Goal: Task Accomplishment & Management: Complete application form

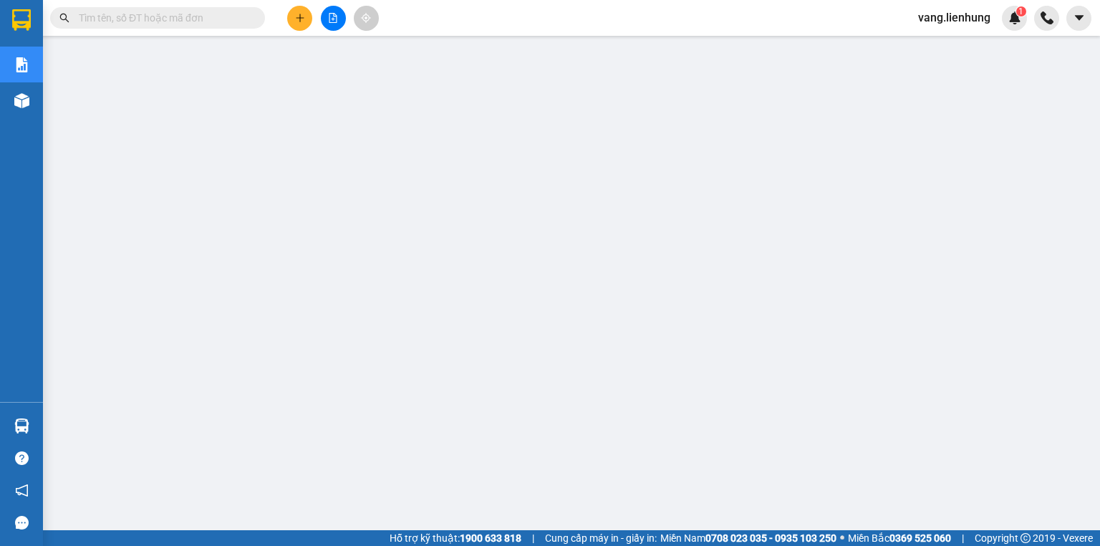
click at [201, 21] on input "text" at bounding box center [163, 18] width 169 height 16
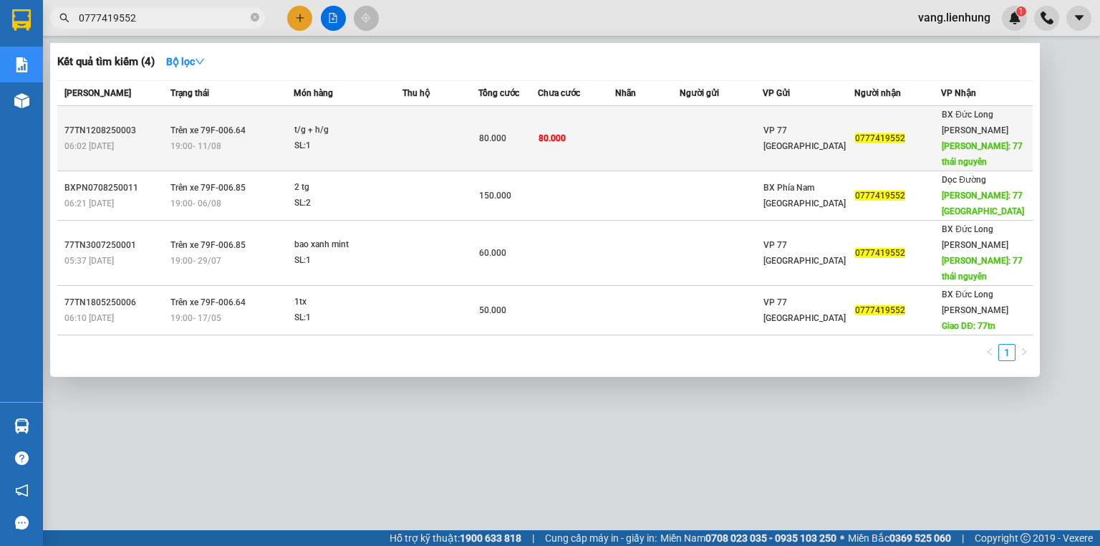
type input "0777419552"
click at [873, 136] on div "0777419552" at bounding box center [897, 138] width 85 height 15
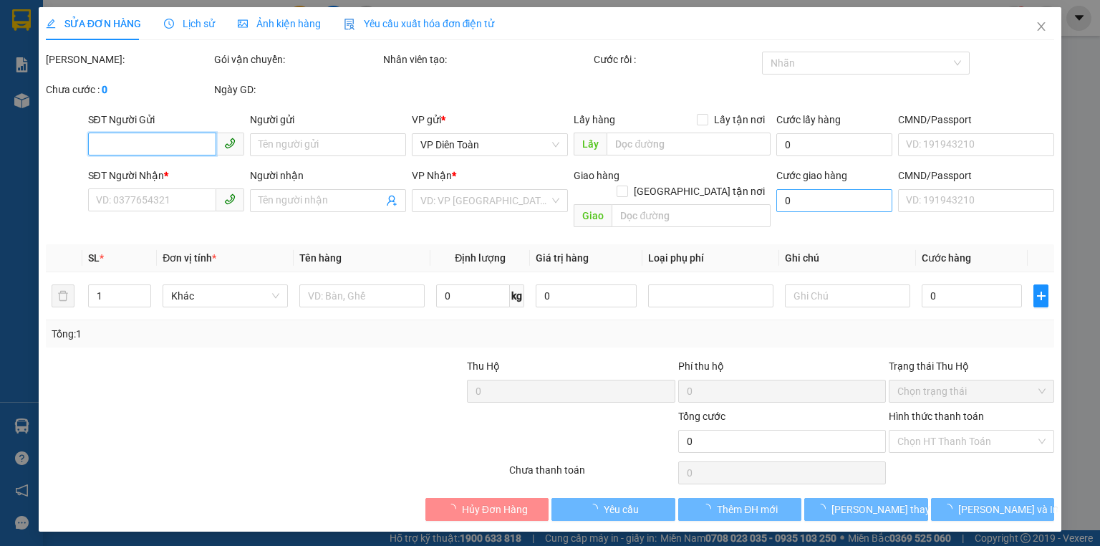
type input "0777419552"
type input "77 [GEOGRAPHIC_DATA][PERSON_NAME]"
type input "80.000"
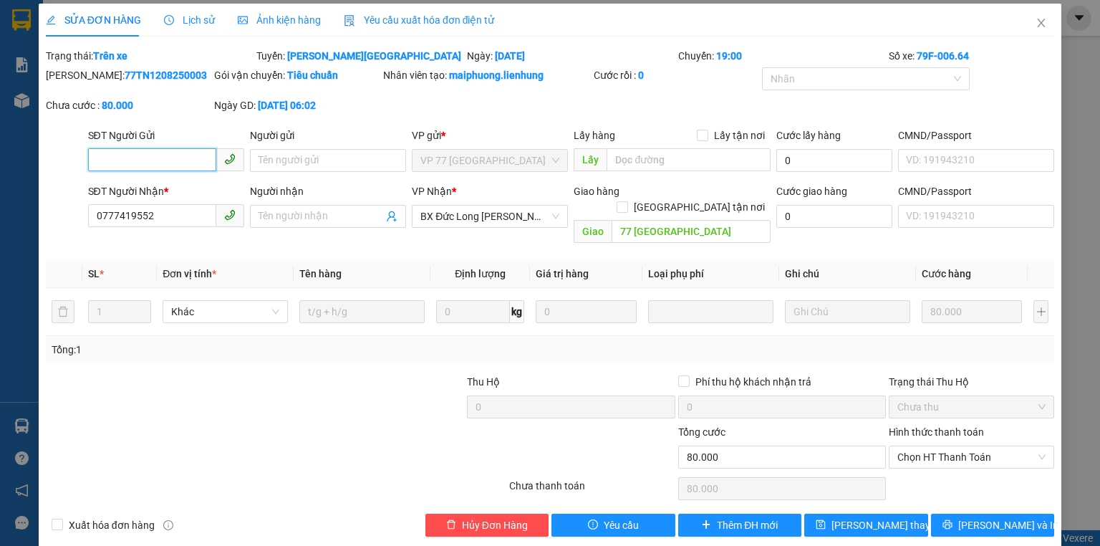
scroll to position [6, 0]
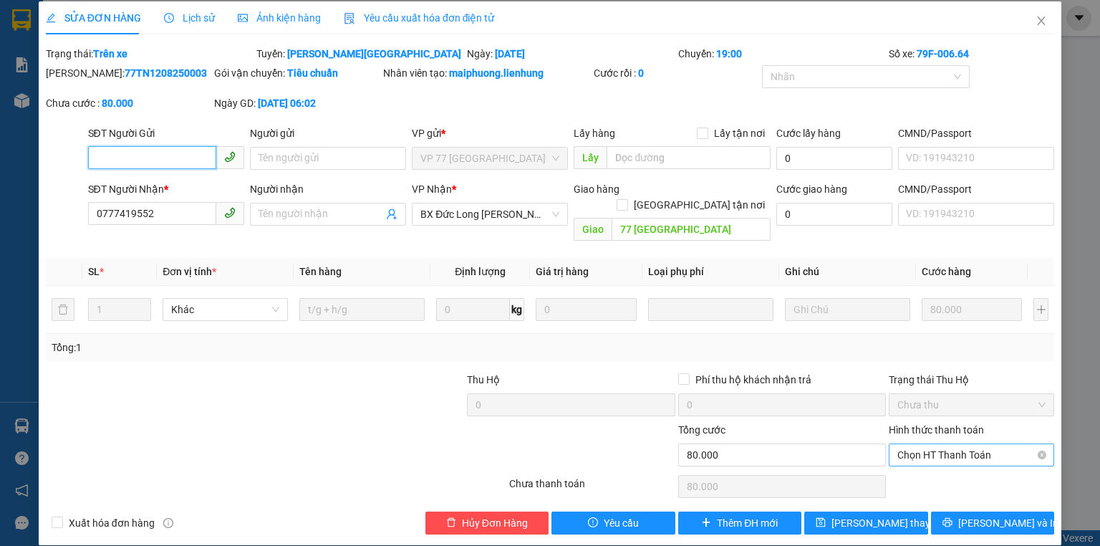
click at [946, 444] on span "Chọn HT Thanh Toán" at bounding box center [971, 454] width 148 height 21
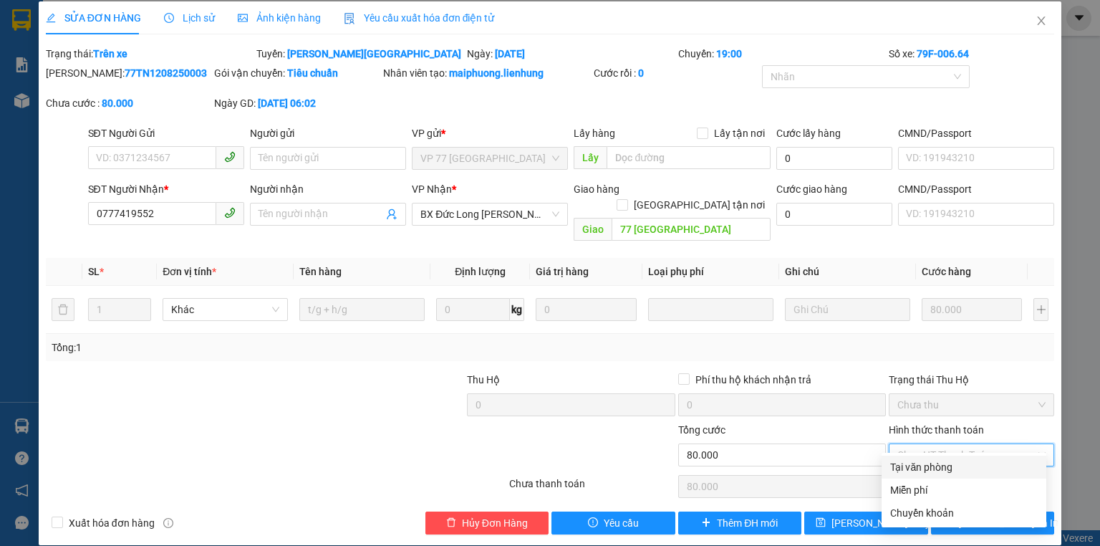
drag, startPoint x: 937, startPoint y: 466, endPoint x: 961, endPoint y: 427, distance: 45.9
click at [936, 466] on div "Tại văn phòng" at bounding box center [963, 467] width 147 height 16
type input "0"
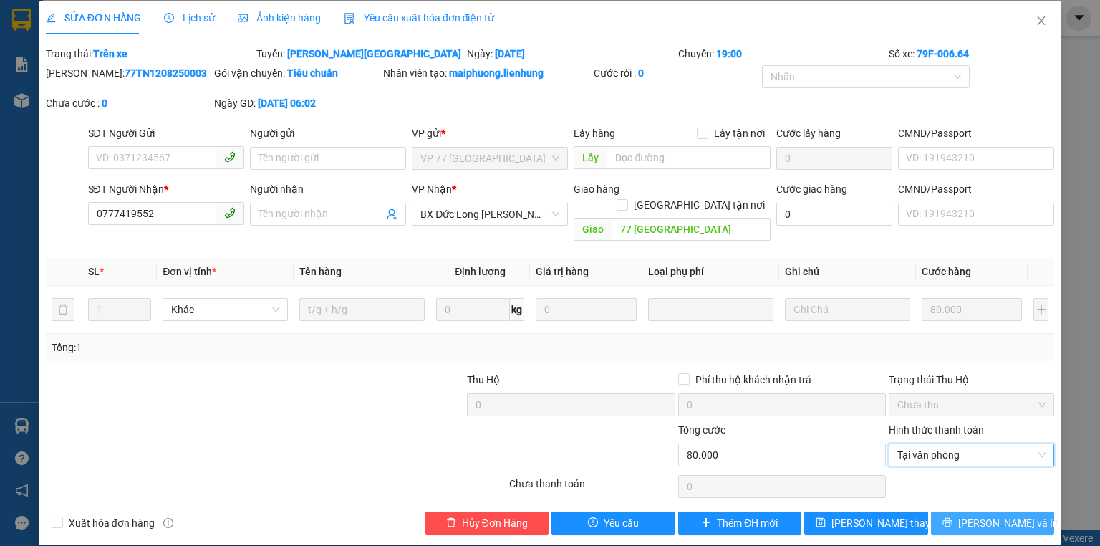
click at [982, 515] on span "[PERSON_NAME] và In" at bounding box center [1008, 523] width 100 height 16
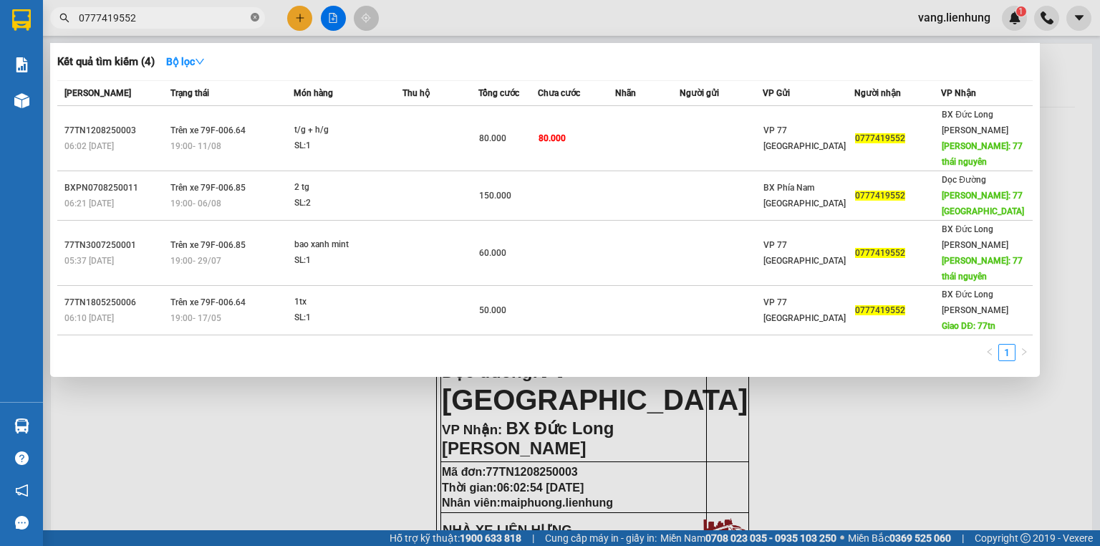
click at [255, 14] on icon "close-circle" at bounding box center [255, 17] width 9 height 9
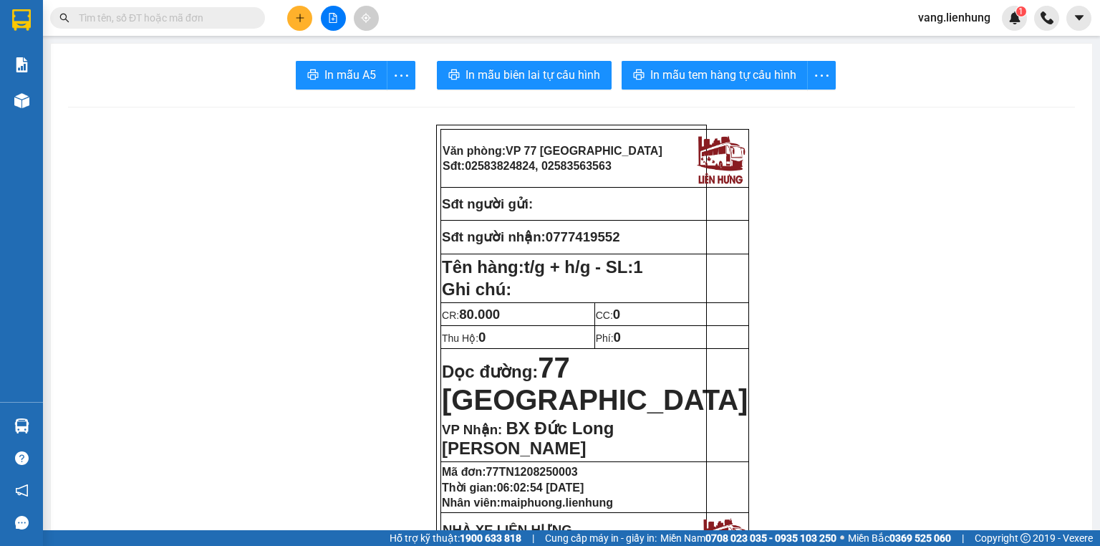
click at [171, 17] on input "text" at bounding box center [163, 18] width 169 height 16
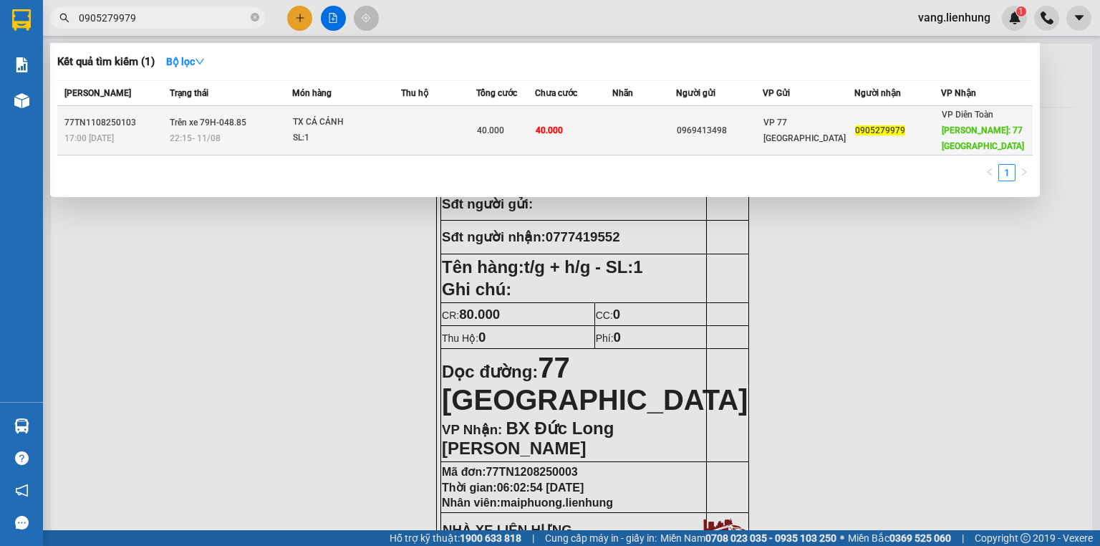
type input "0905279979"
click at [834, 128] on span "VP 77 [GEOGRAPHIC_DATA][PERSON_NAME]" at bounding box center [804, 130] width 82 height 26
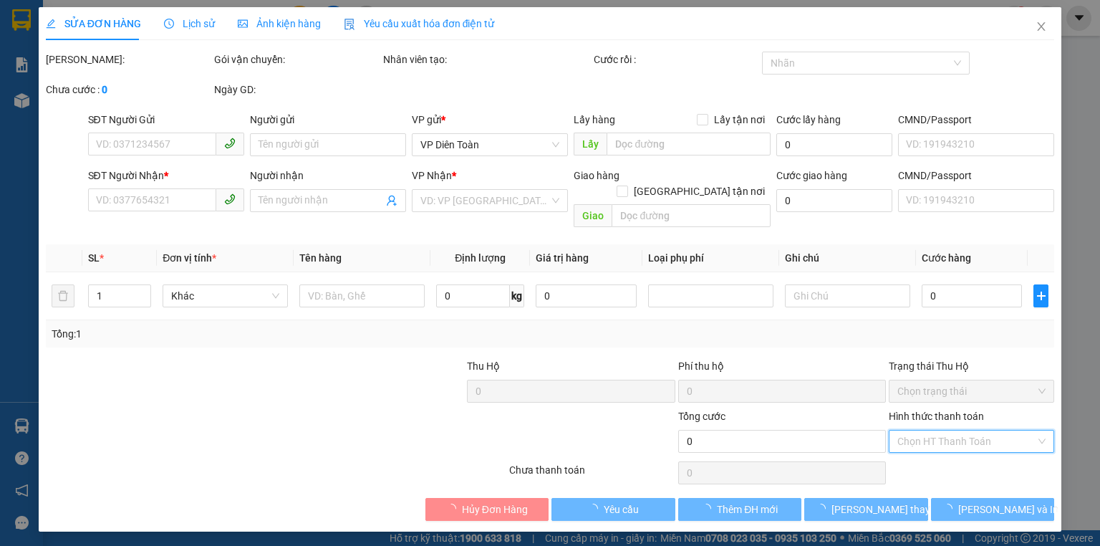
click at [934, 430] on input "Hình thức thanh toán" at bounding box center [966, 440] width 138 height 21
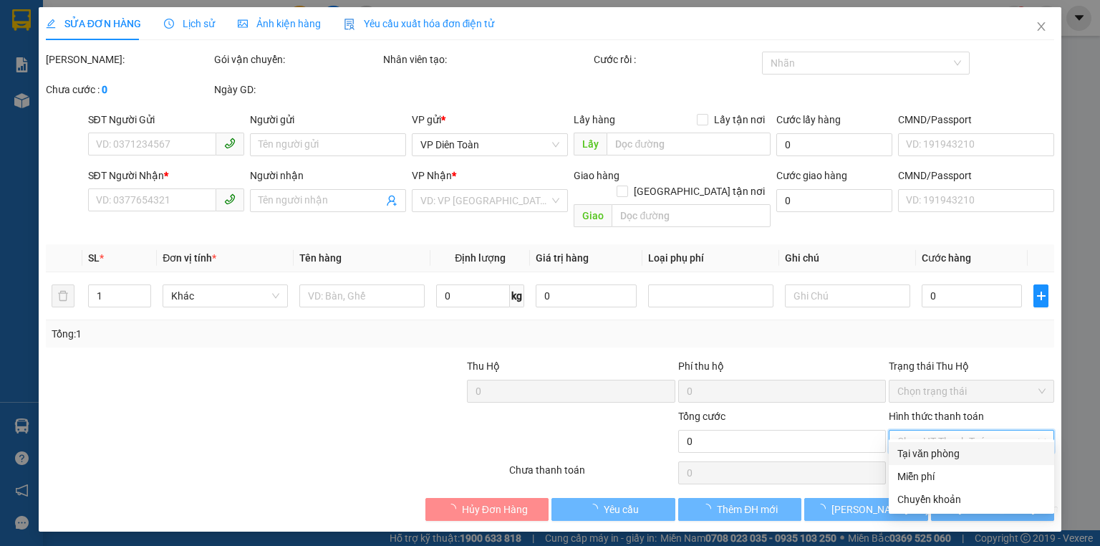
click at [947, 458] on div "Tại văn phòng" at bounding box center [971, 453] width 148 height 16
type input "0"
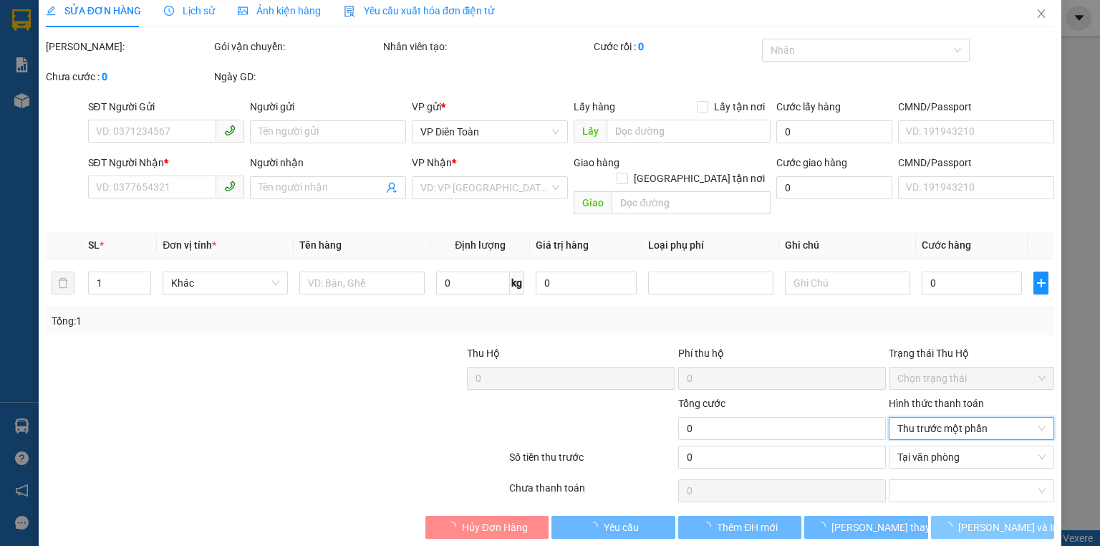
scroll to position [17, 0]
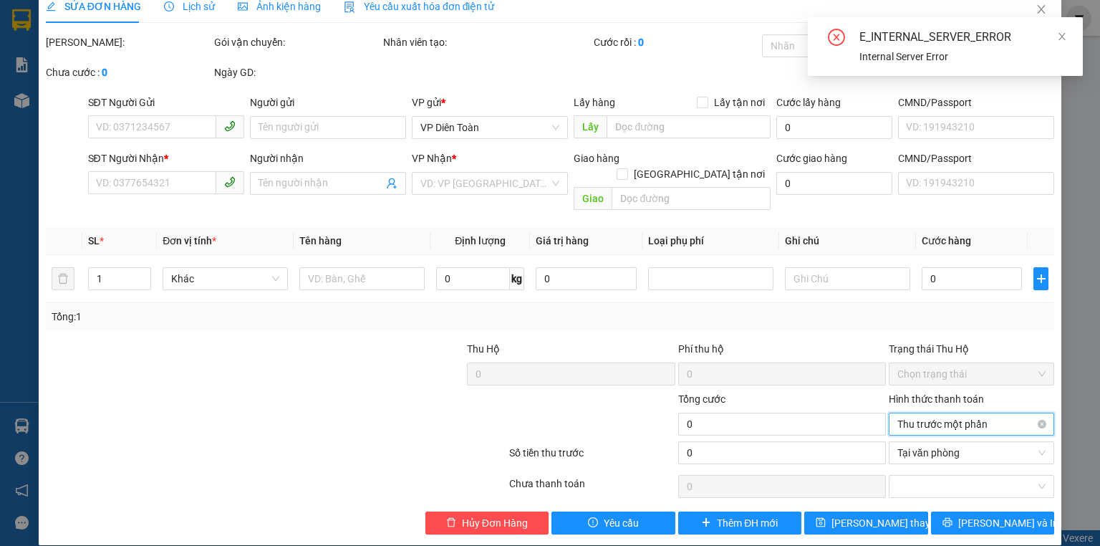
click at [934, 413] on span "Thu trước một phần" at bounding box center [971, 423] width 148 height 21
click at [926, 439] on div "Tại văn phòng" at bounding box center [963, 436] width 147 height 16
click at [933, 413] on span "Thu trước một phần" at bounding box center [971, 423] width 148 height 21
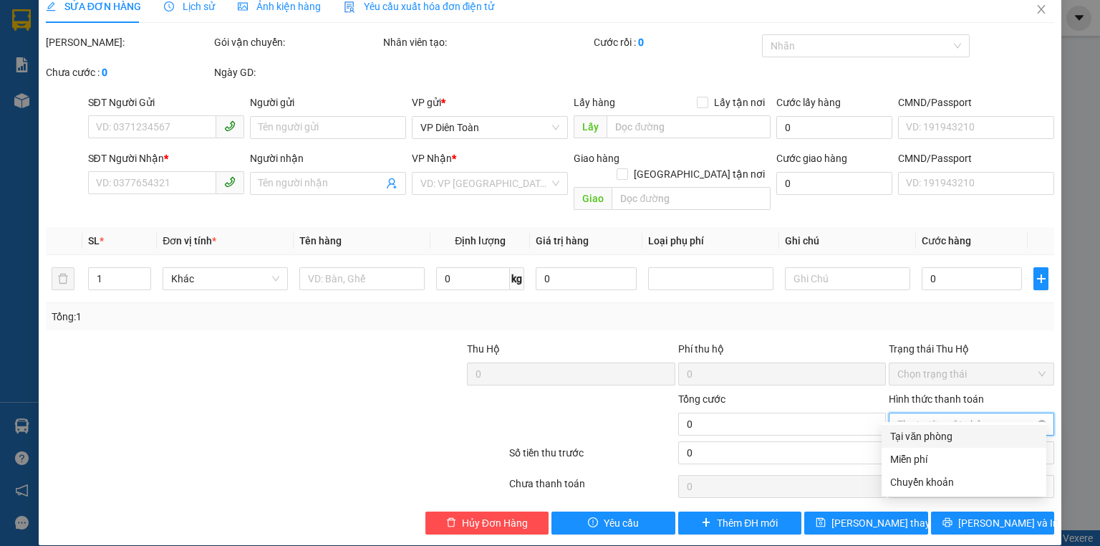
click at [931, 413] on span "Thu trước một phần" at bounding box center [971, 423] width 148 height 21
click at [934, 440] on div "Tại văn phòng" at bounding box center [963, 436] width 147 height 16
click at [941, 442] on span "Tại văn phòng" at bounding box center [971, 452] width 148 height 21
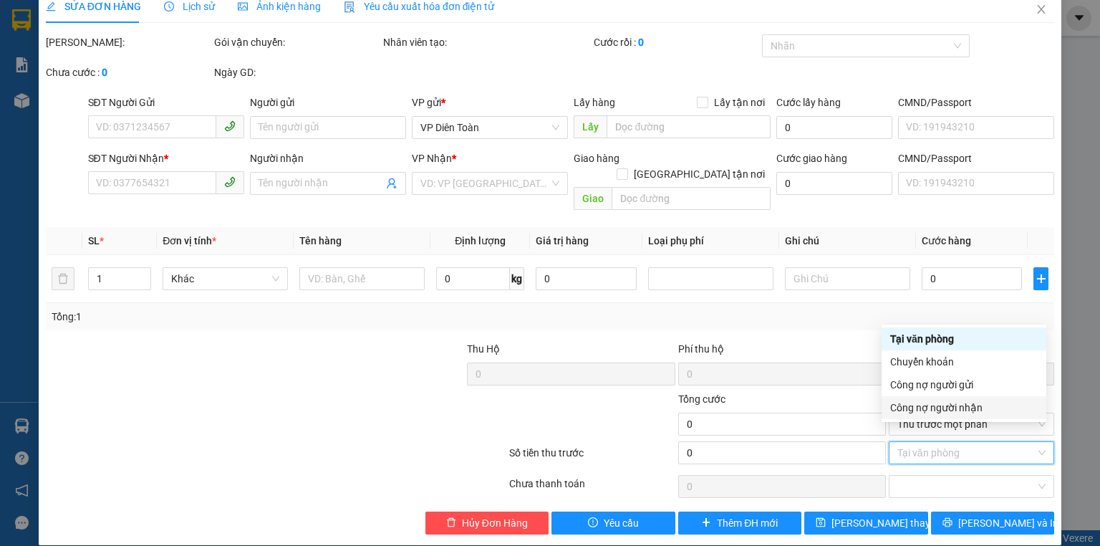
click at [836, 317] on div "Total Paid Fee Total UnPaid Fee NaN Cash Collection Total Fee Mã ĐH: Gói vận ch…" at bounding box center [550, 284] width 1008 height 500
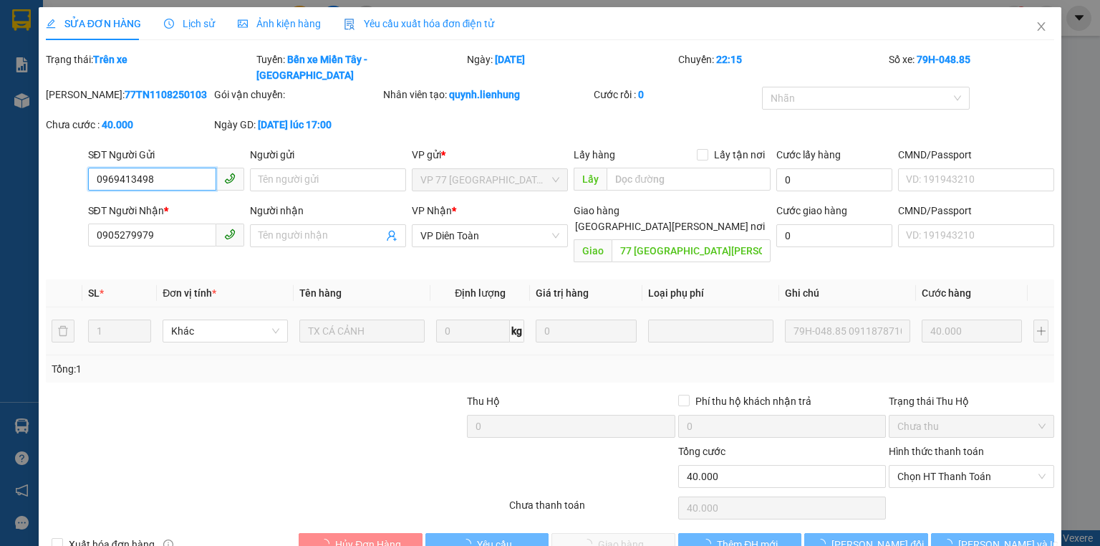
type input "0969413498"
type input "0905279979"
type input "77 [GEOGRAPHIC_DATA][PERSON_NAME]"
type input "40.000"
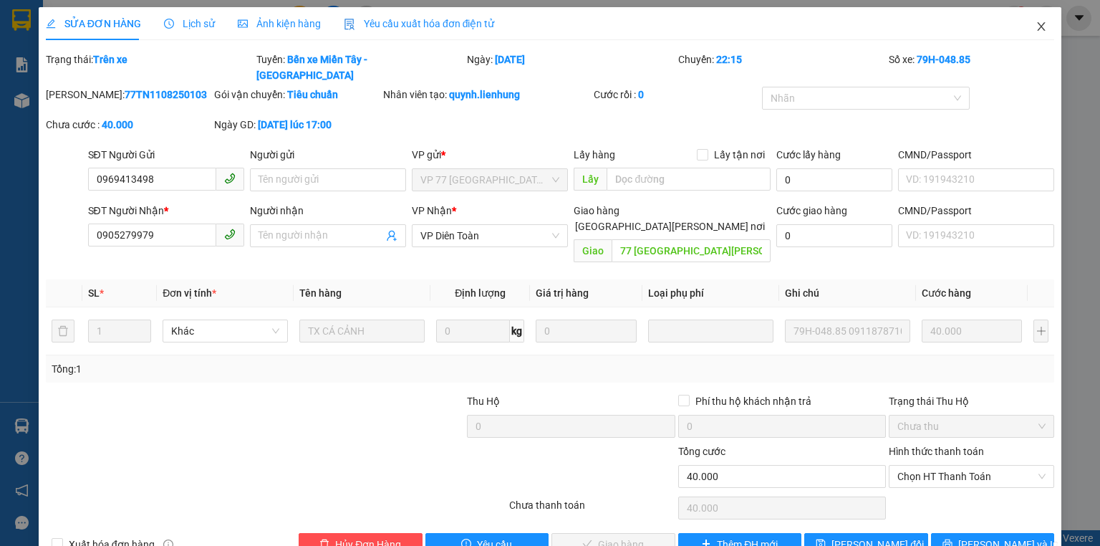
click at [1035, 24] on icon "close" at bounding box center [1040, 26] width 11 height 11
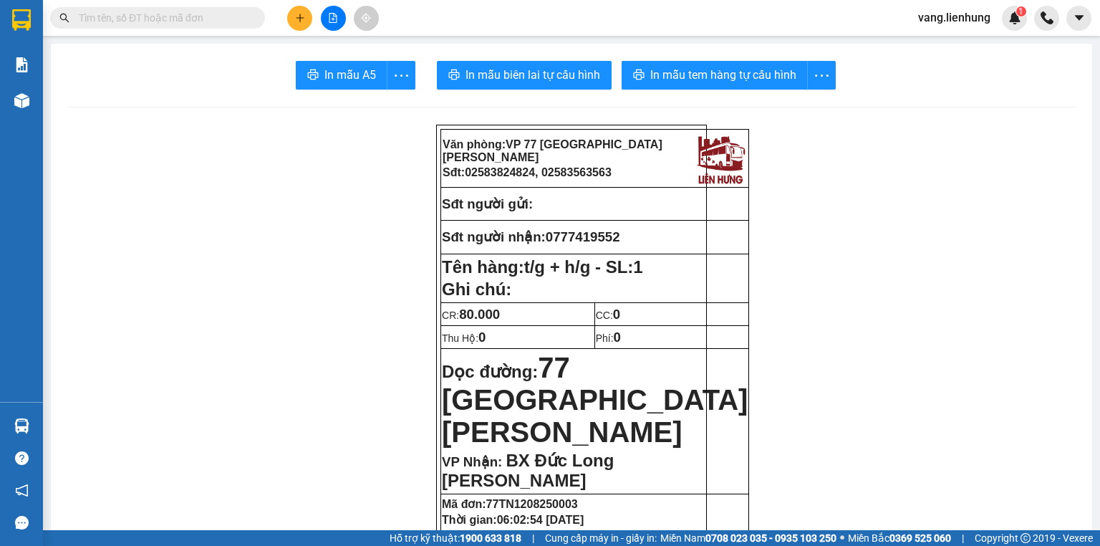
click at [198, 19] on input "text" at bounding box center [163, 18] width 169 height 16
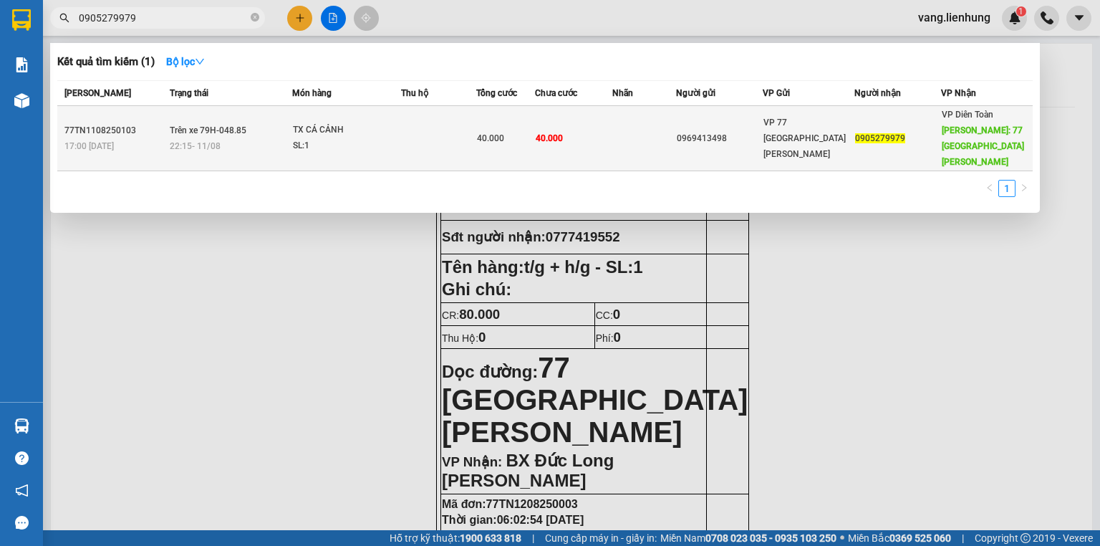
type input "0905279979"
click at [817, 131] on span "VP 77 [GEOGRAPHIC_DATA][PERSON_NAME]" at bounding box center [804, 138] width 82 height 42
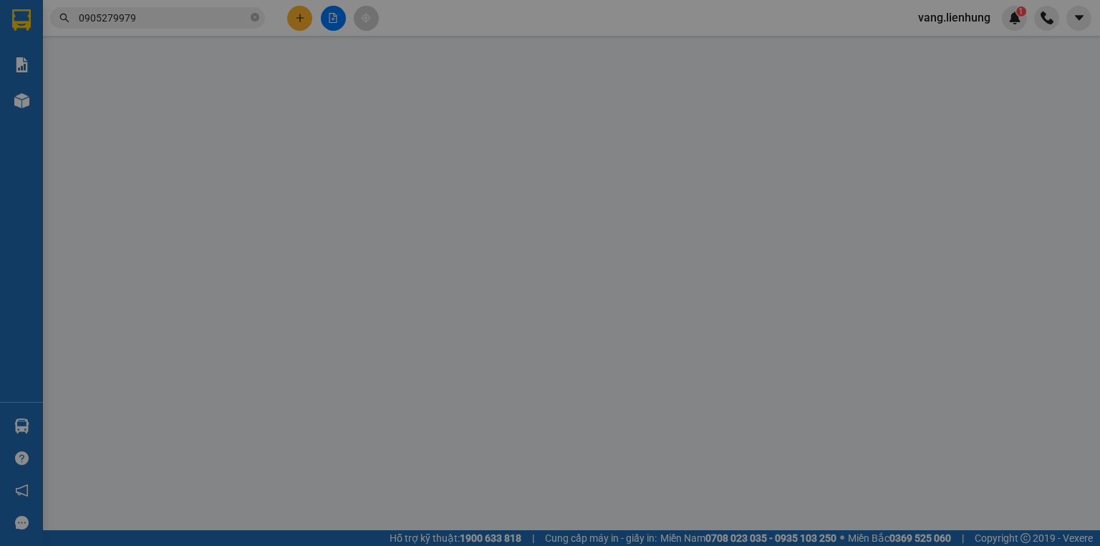
type input "0969413498"
type input "0905279979"
type input "77 [GEOGRAPHIC_DATA][PERSON_NAME]"
type input "40.000"
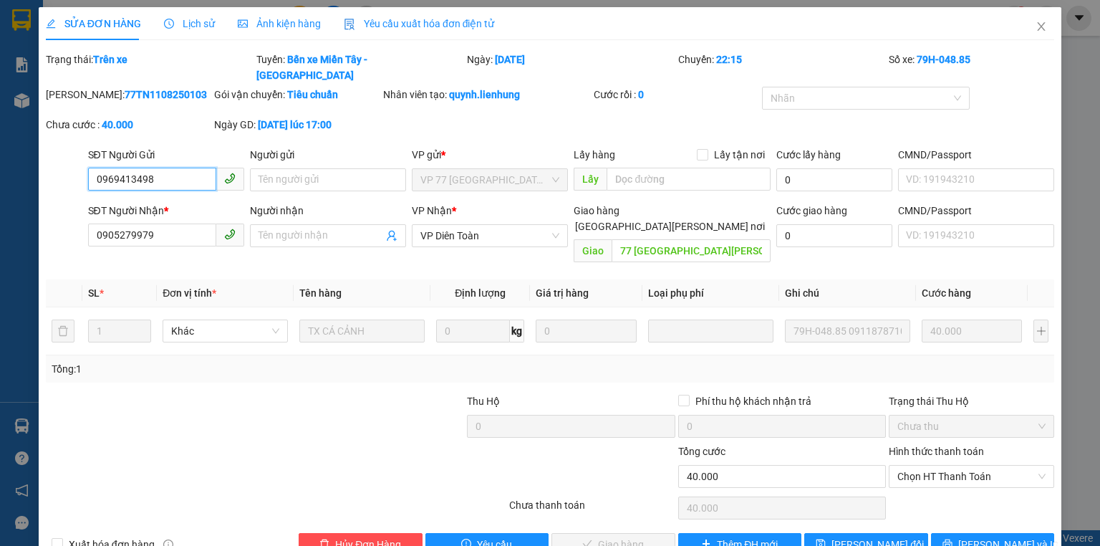
scroll to position [6, 0]
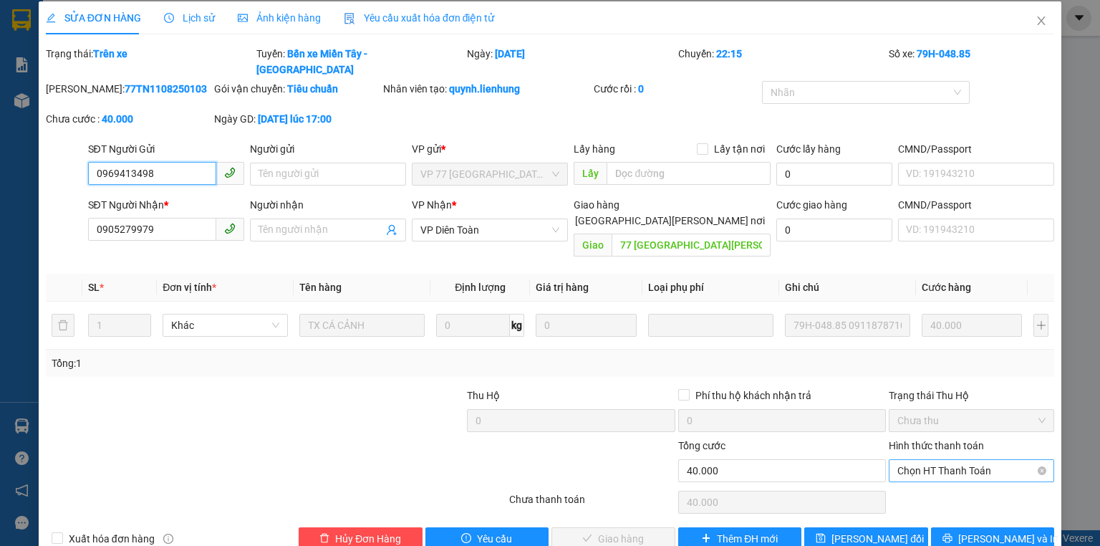
click at [937, 460] on span "Chọn HT Thanh Toán" at bounding box center [971, 470] width 148 height 21
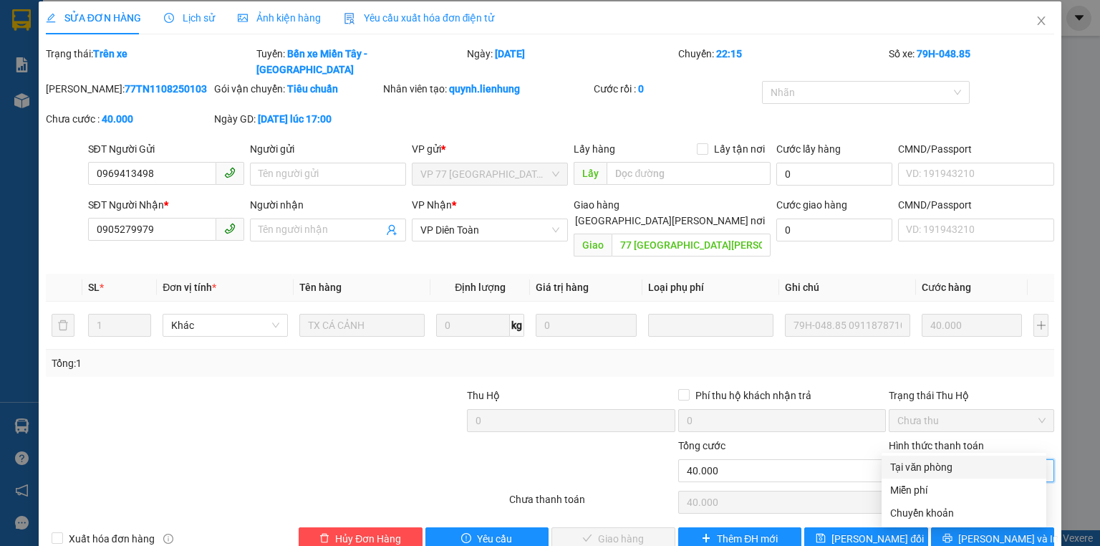
click at [928, 467] on div "Tại văn phòng" at bounding box center [963, 467] width 147 height 16
type input "0"
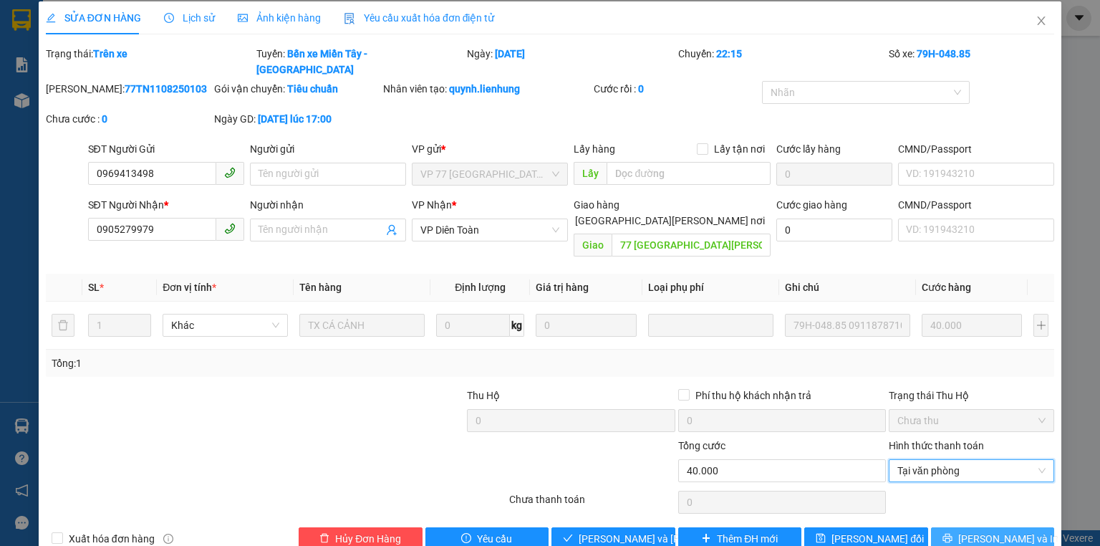
click at [977, 530] on span "[PERSON_NAME] và In" at bounding box center [1008, 538] width 100 height 16
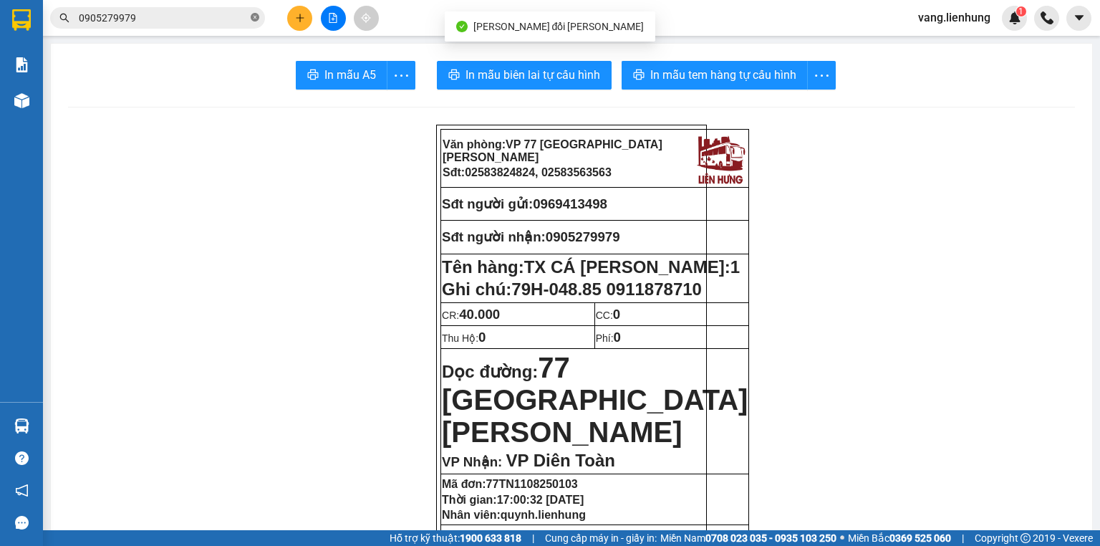
click at [251, 20] on icon "close-circle" at bounding box center [255, 17] width 9 height 9
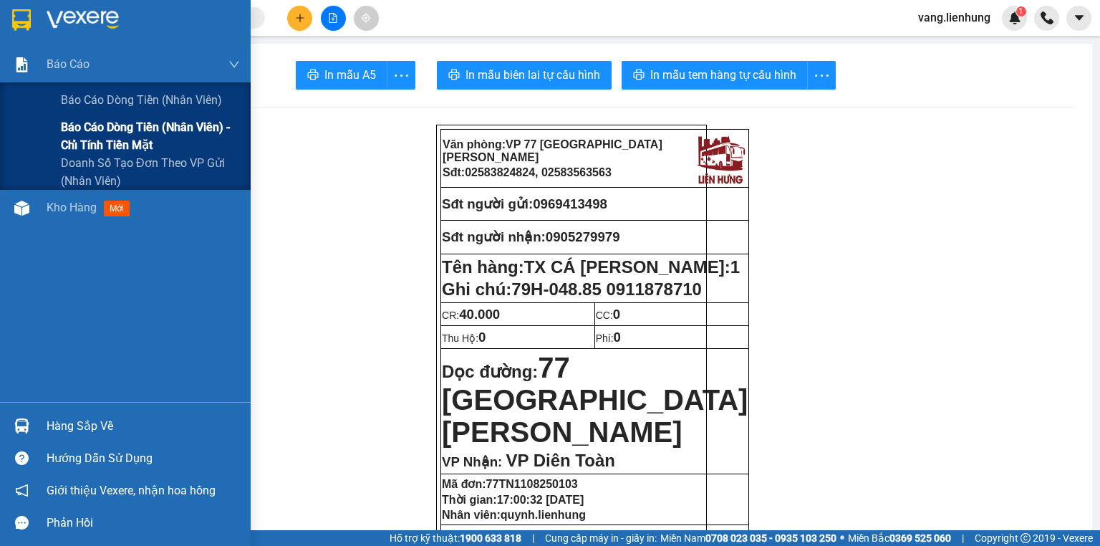
click at [147, 137] on span "Báo cáo dòng tiền (nhân viên) - chỉ tính tiền mặt" at bounding box center [150, 136] width 179 height 36
